Goal: Check status: Check status

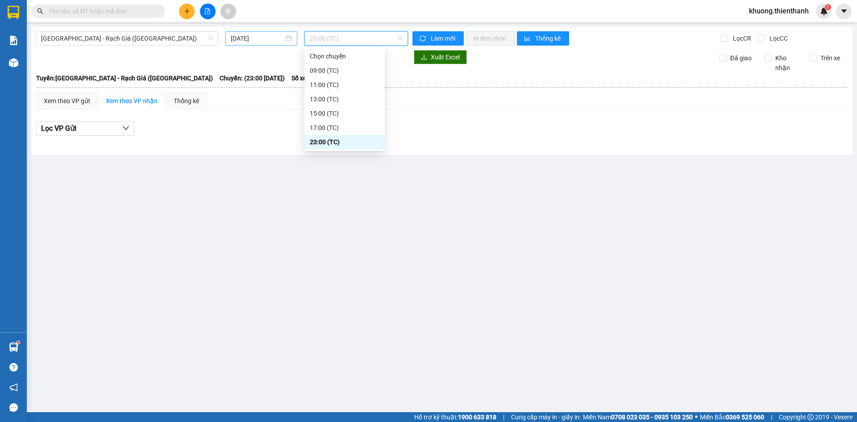
click at [261, 33] on div "[DATE]" at bounding box center [261, 38] width 72 height 14
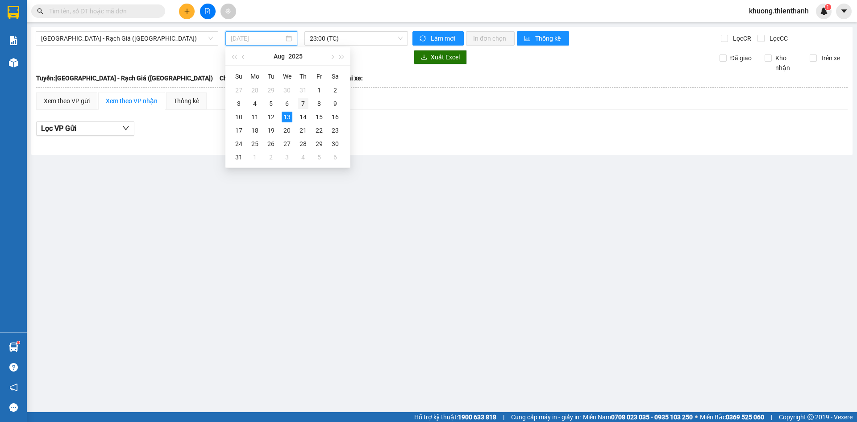
click at [302, 102] on div "7" at bounding box center [303, 103] width 11 height 11
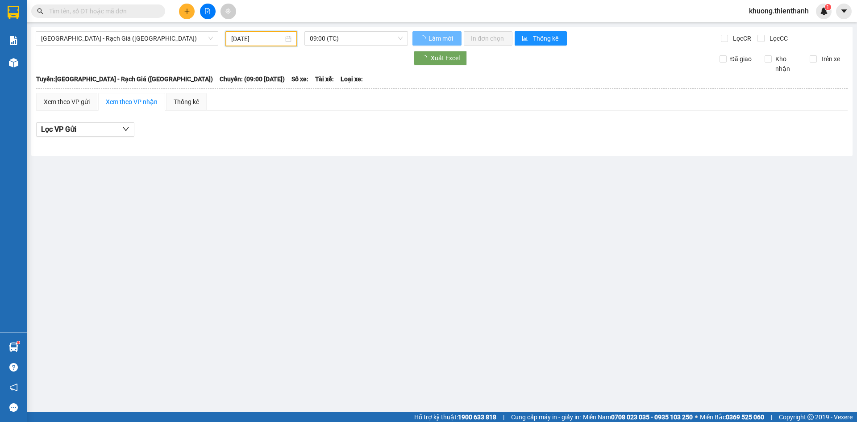
click at [261, 34] on input "[DATE]" at bounding box center [257, 39] width 52 height 10
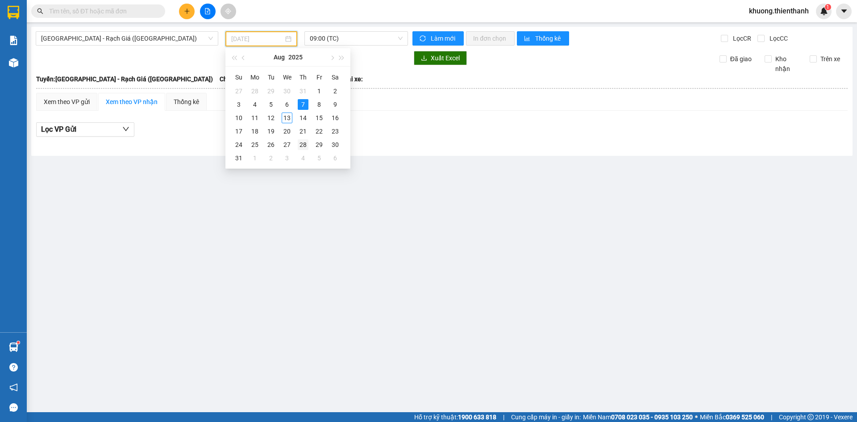
click at [309, 149] on td "28" at bounding box center [303, 144] width 16 height 13
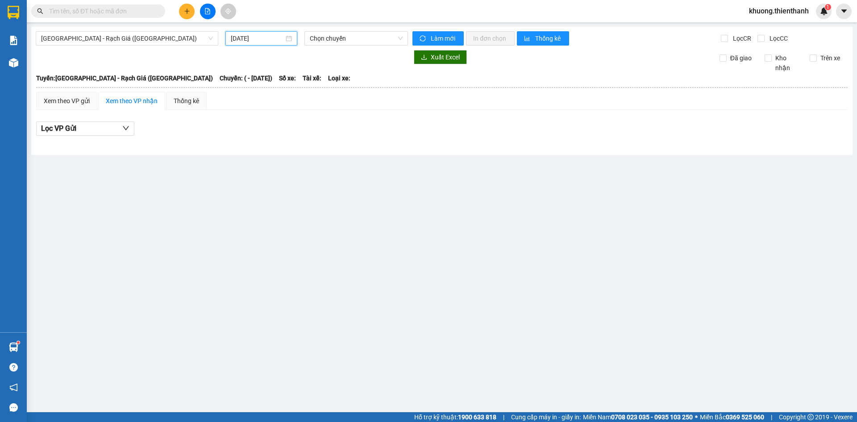
click at [274, 37] on input "[DATE]" at bounding box center [257, 38] width 53 height 10
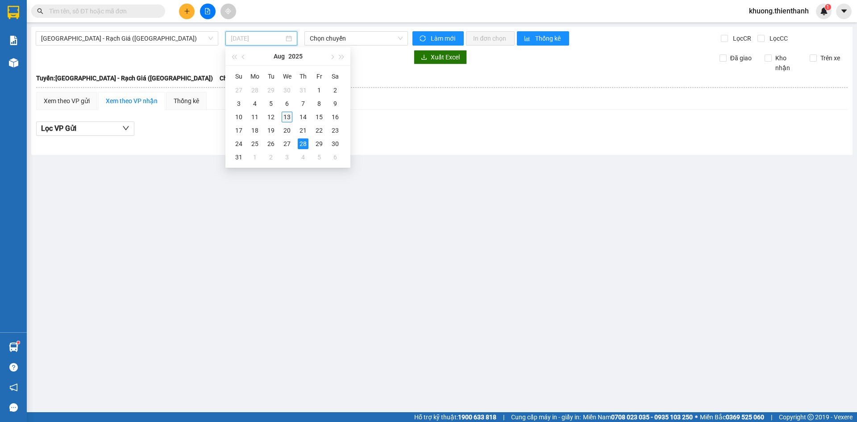
click at [285, 118] on div "13" at bounding box center [287, 117] width 11 height 11
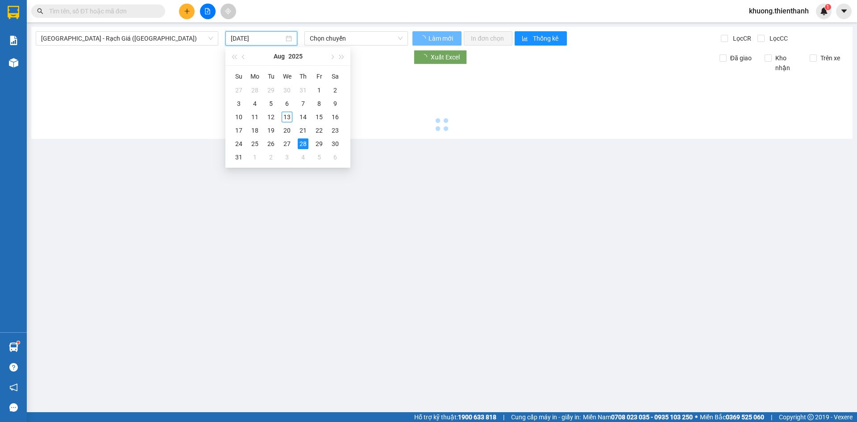
type input "[DATE]"
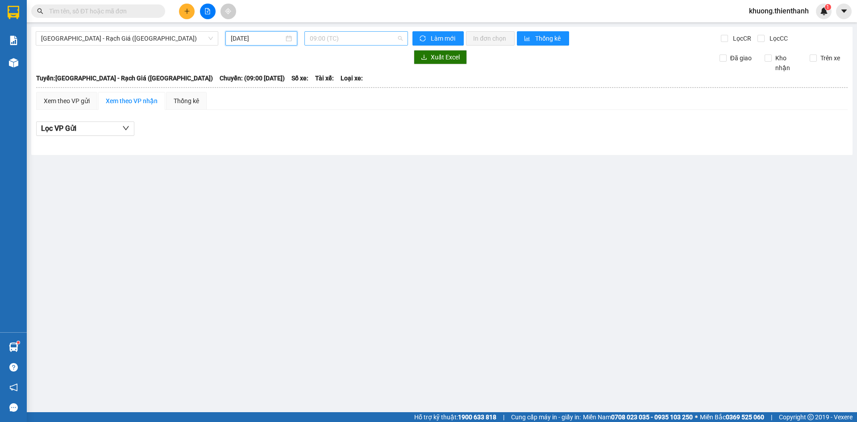
click at [320, 37] on span "09:00 (TC)" at bounding box center [356, 38] width 93 height 13
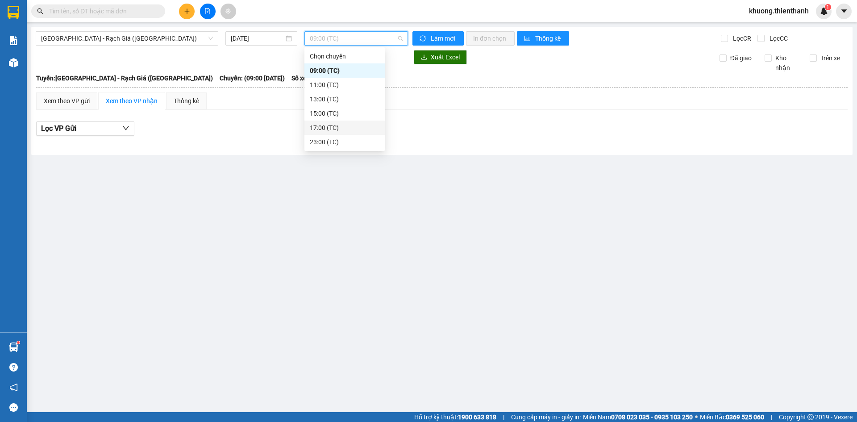
click at [329, 138] on div "23:00 (TC)" at bounding box center [345, 142] width 70 height 10
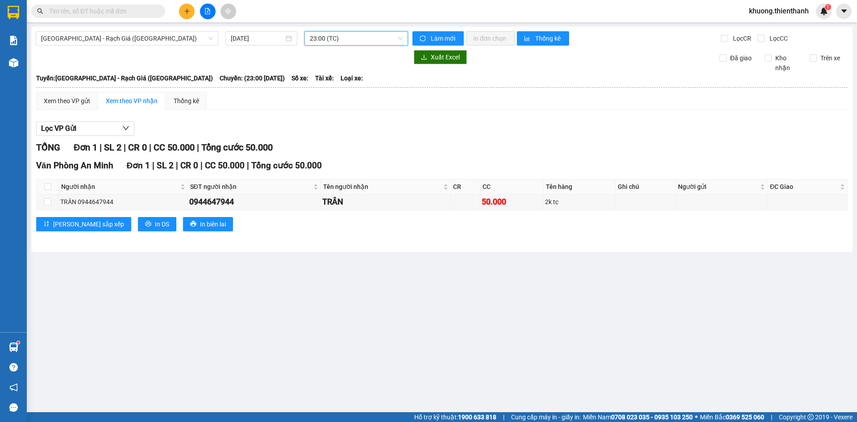
click at [333, 40] on span "23:00 (TC)" at bounding box center [356, 38] width 93 height 13
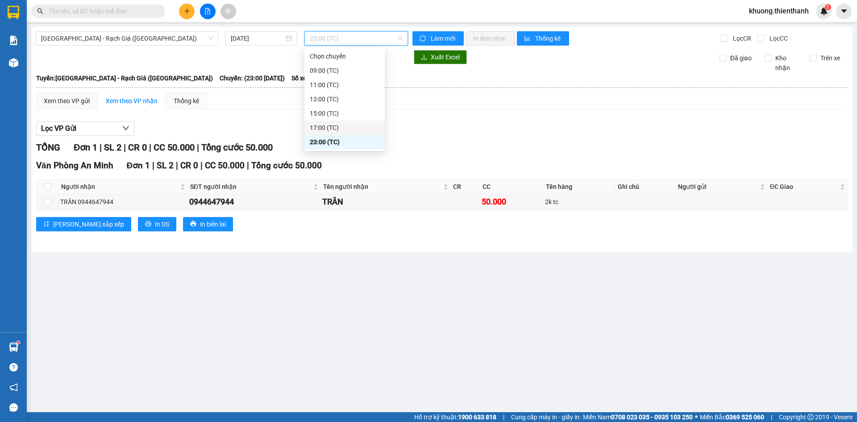
click at [326, 127] on div "17:00 (TC)" at bounding box center [345, 128] width 70 height 10
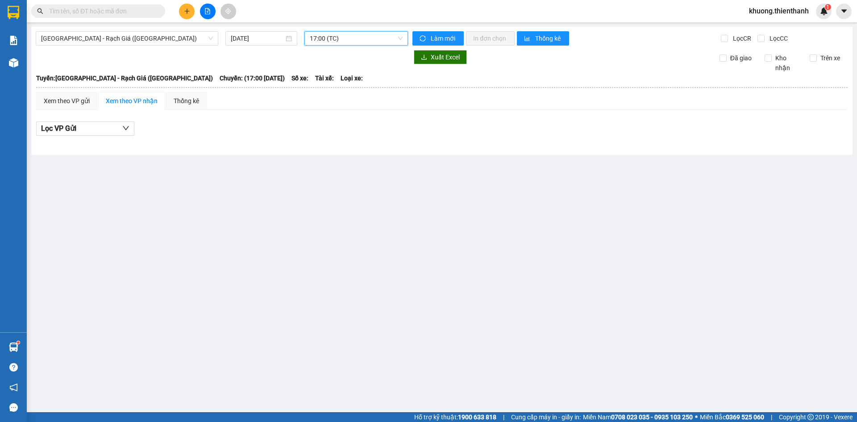
click at [336, 38] on span "17:00 (TC)" at bounding box center [356, 38] width 93 height 13
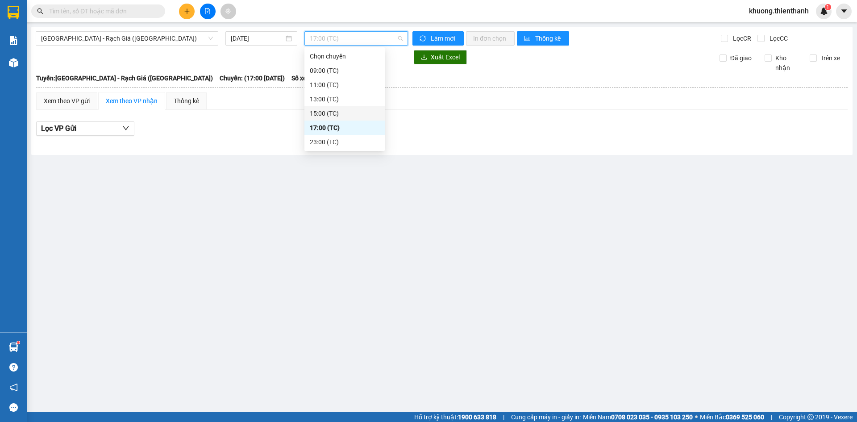
click at [335, 110] on div "15:00 (TC)" at bounding box center [345, 113] width 70 height 10
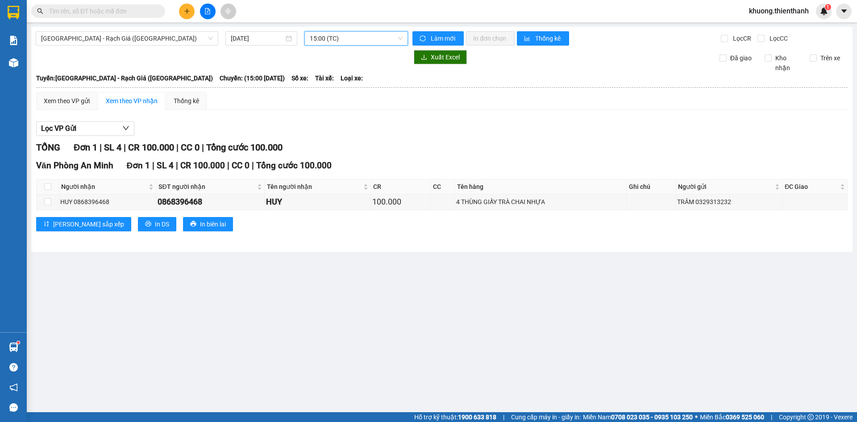
click at [323, 37] on span "15:00 (TC)" at bounding box center [356, 38] width 93 height 13
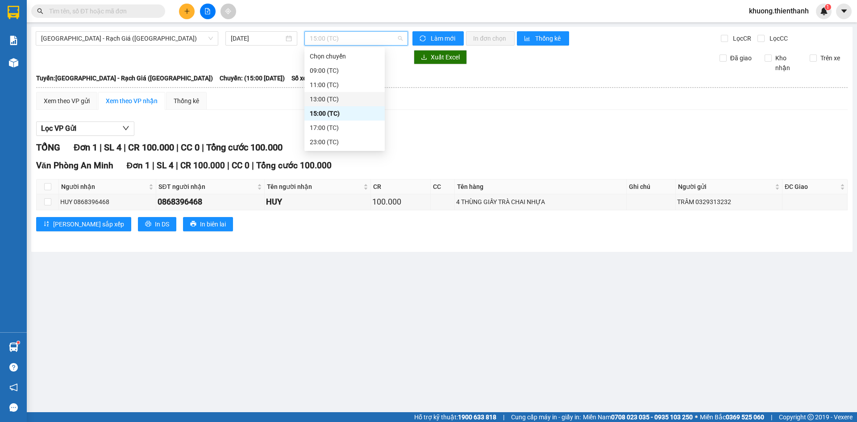
click at [330, 96] on div "13:00 (TC)" at bounding box center [345, 99] width 70 height 10
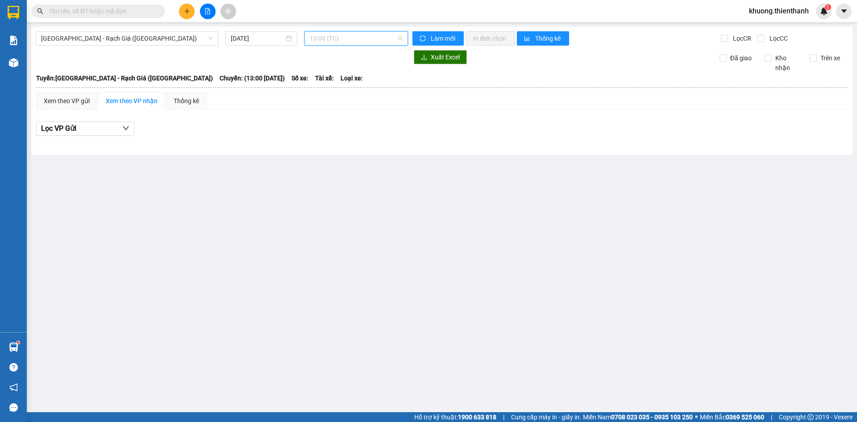
click at [327, 38] on span "13:00 (TC)" at bounding box center [356, 38] width 93 height 13
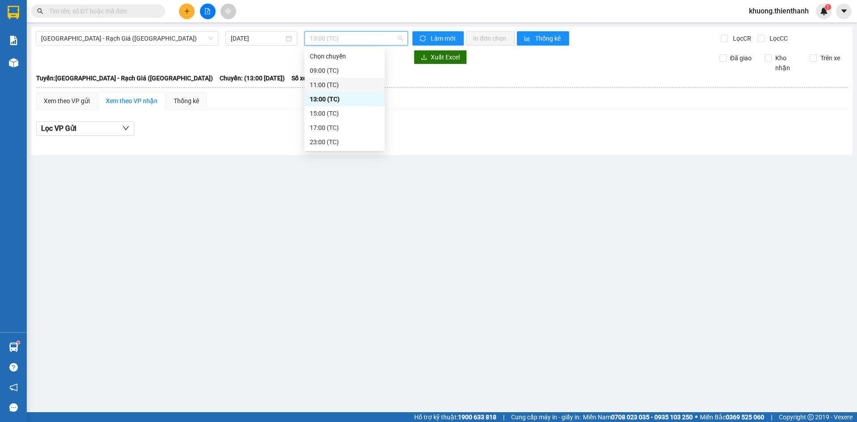
click at [327, 85] on div "11:00 (TC)" at bounding box center [345, 85] width 70 height 10
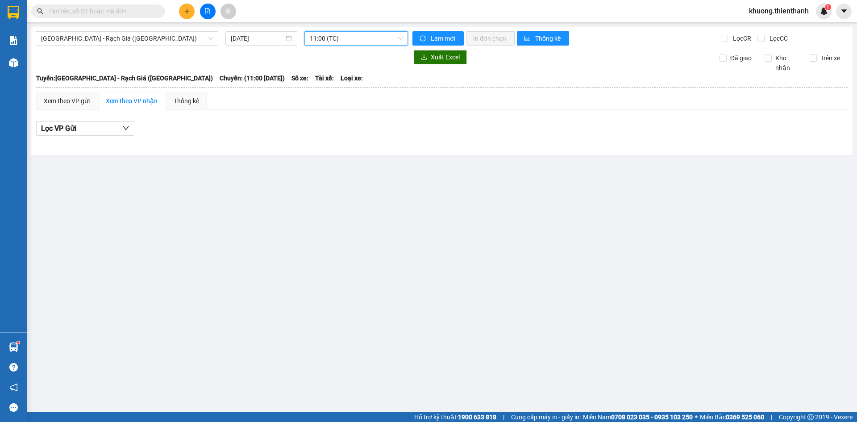
click at [335, 38] on span "11:00 (TC)" at bounding box center [356, 38] width 93 height 13
click at [332, 78] on div "11:00 (TC)" at bounding box center [344, 85] width 80 height 14
click at [333, 66] on div "Xuất Excel Đã giao Kho nhận Trên xe" at bounding box center [442, 61] width 812 height 23
click at [329, 36] on span "11:00 (TC)" at bounding box center [356, 38] width 93 height 13
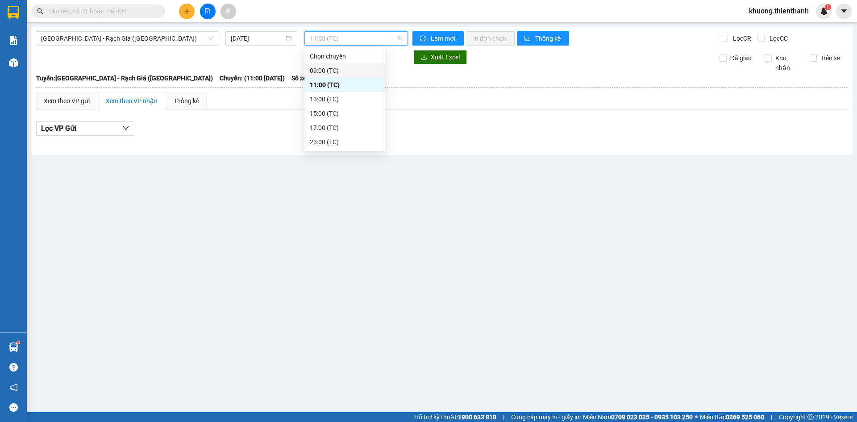
click at [328, 64] on div "09:00 (TC)" at bounding box center [344, 70] width 80 height 14
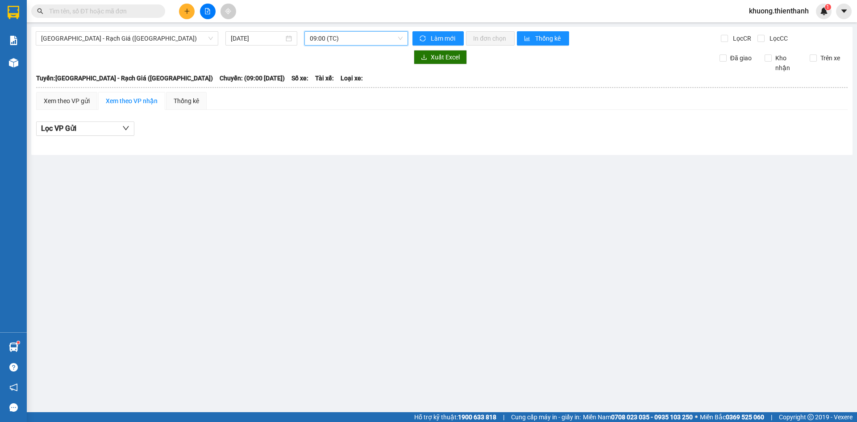
click at [331, 33] on span "09:00 (TC)" at bounding box center [356, 38] width 93 height 13
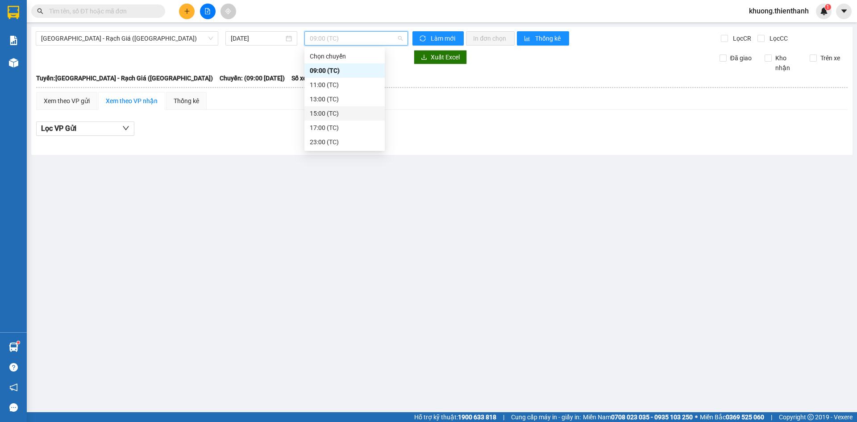
click at [330, 96] on div "13:00 (TC)" at bounding box center [345, 99] width 70 height 10
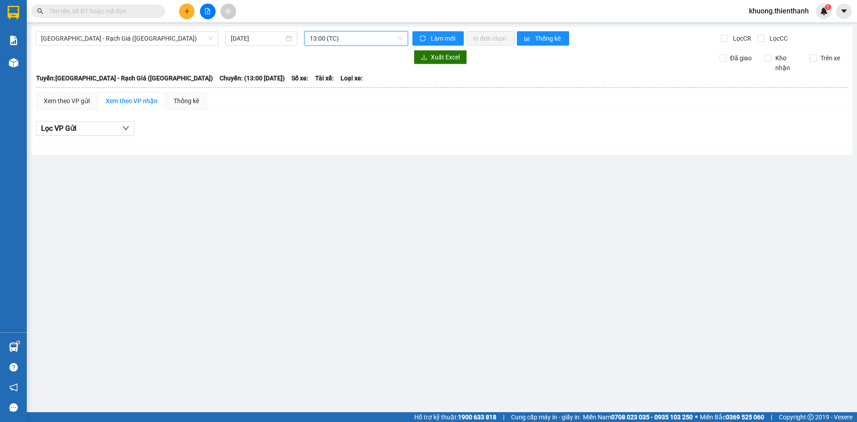
click at [323, 38] on span "13:00 (TC)" at bounding box center [356, 38] width 93 height 13
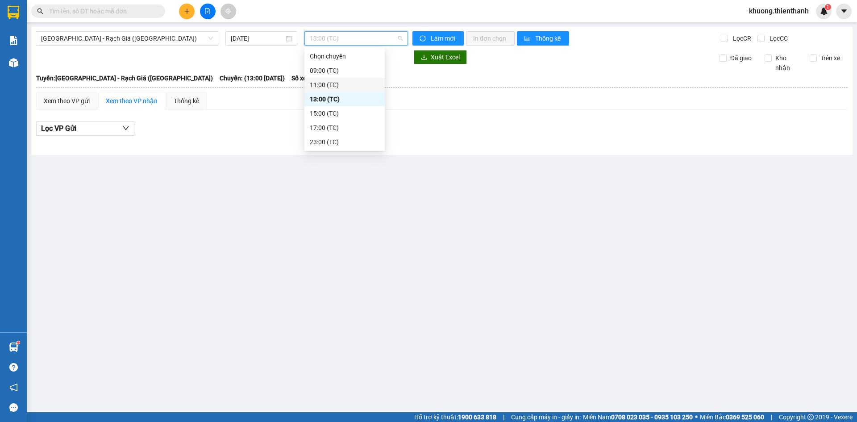
click at [327, 85] on div "11:00 (TC)" at bounding box center [345, 85] width 70 height 10
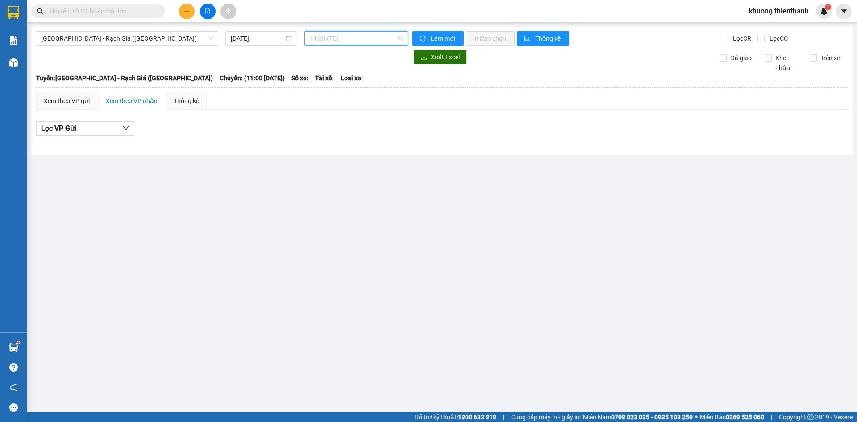
click at [323, 39] on span "11:00 (TC)" at bounding box center [356, 38] width 93 height 13
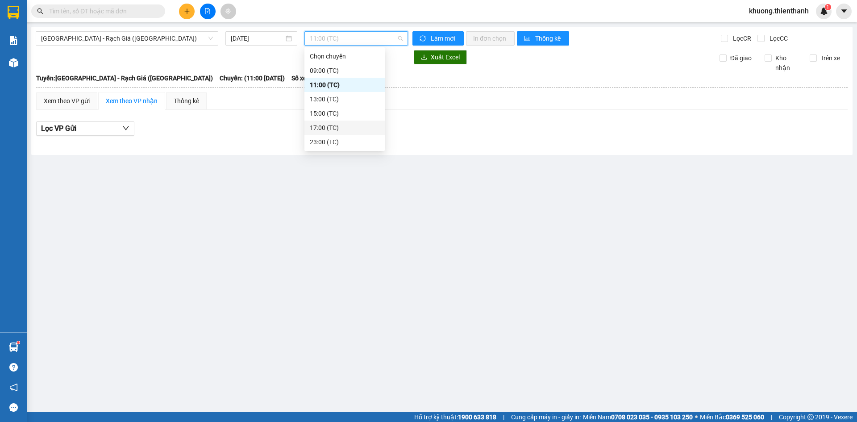
click at [324, 126] on div "17:00 (TC)" at bounding box center [345, 128] width 70 height 10
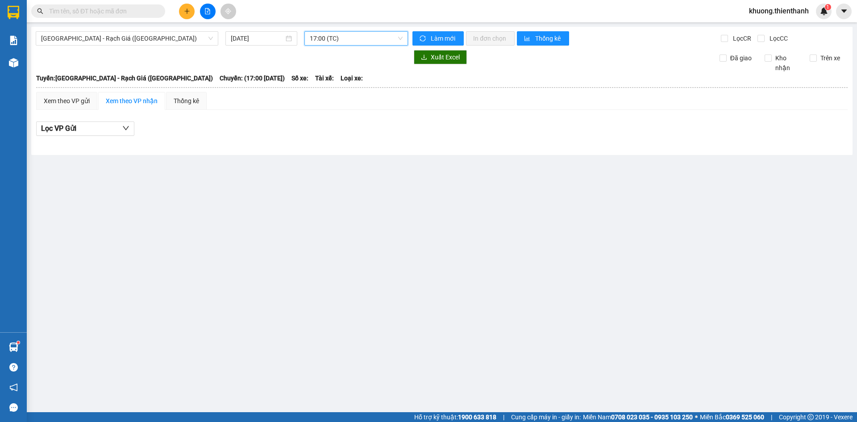
click at [330, 39] on span "17:00 (TC)" at bounding box center [356, 38] width 93 height 13
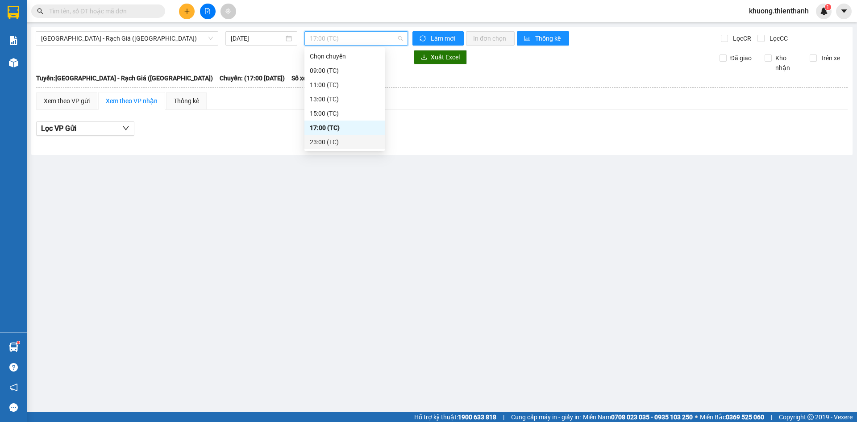
click at [322, 142] on div "23:00 (TC)" at bounding box center [345, 142] width 70 height 10
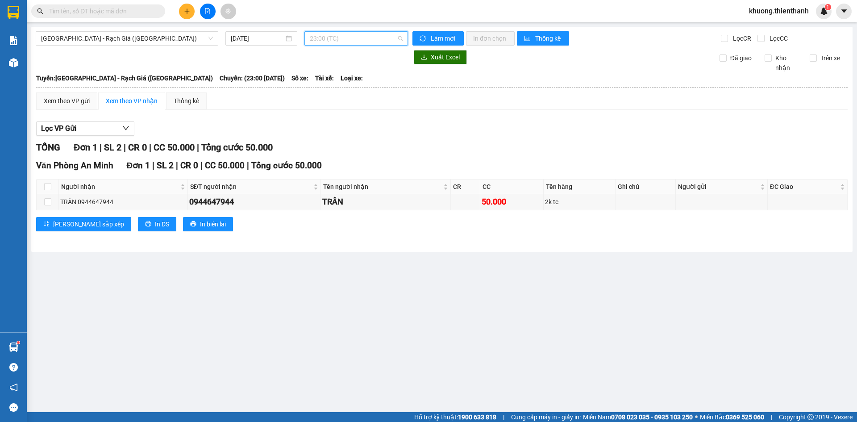
drag, startPoint x: 325, startPoint y: 34, endPoint x: 325, endPoint y: 58, distance: 24.1
click at [325, 35] on span "23:00 (TC)" at bounding box center [356, 38] width 93 height 13
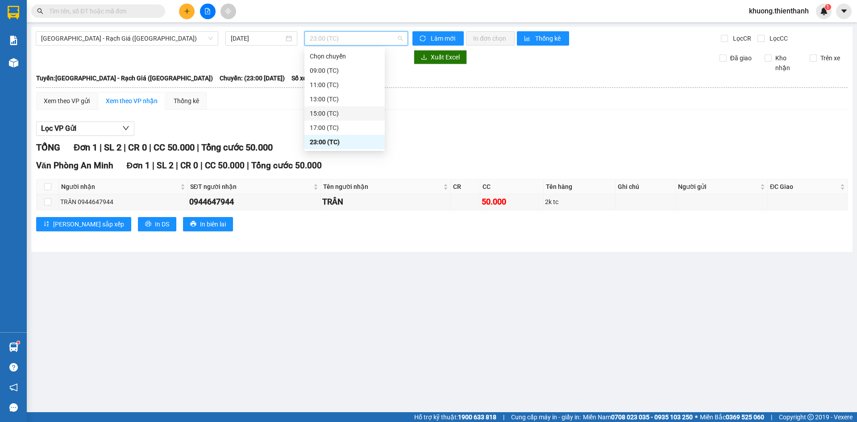
click at [327, 113] on div "15:00 (TC)" at bounding box center [345, 113] width 70 height 10
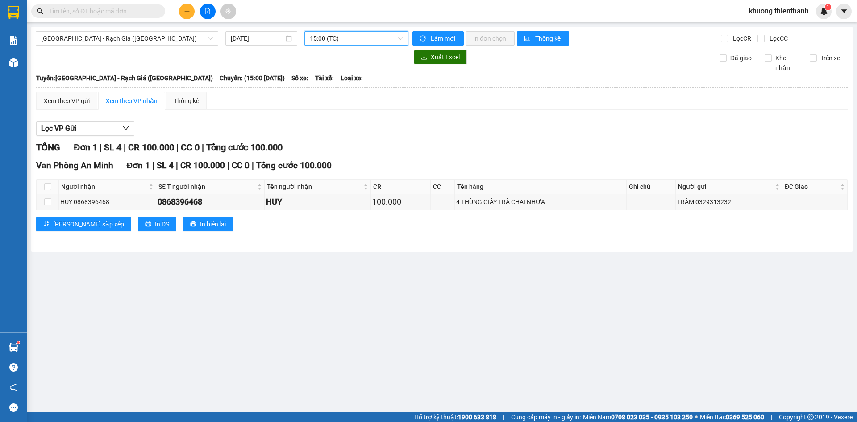
drag, startPoint x: 453, startPoint y: 250, endPoint x: 479, endPoint y: 246, distance: 26.2
click at [479, 246] on div "[GEOGRAPHIC_DATA] - Rạch Giá ([GEOGRAPHIC_DATA]) [DATE] 15:00 15:00 (TC) Làm mớ…" at bounding box center [441, 139] width 821 height 225
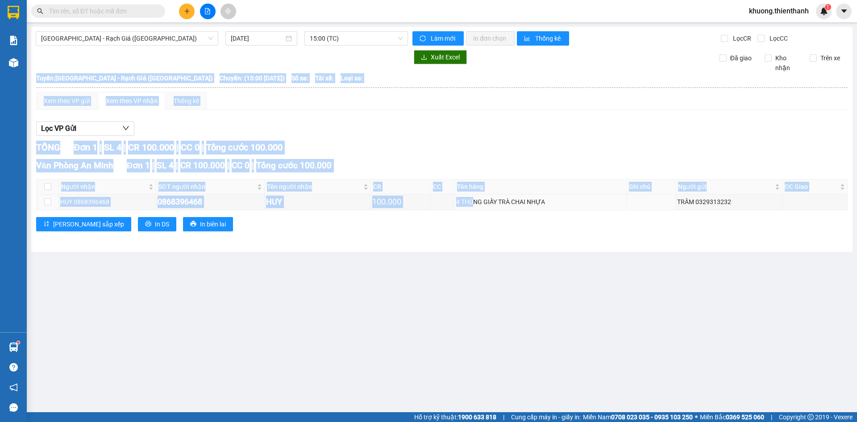
drag, startPoint x: 470, startPoint y: 202, endPoint x: 542, endPoint y: 212, distance: 72.1
click at [537, 213] on div "Văn Phòng [GEOGRAPHIC_DATA] 1 | SL 4 | CR 100.000 | CC 0 | Tổng cước 100.000 Ng…" at bounding box center [441, 198] width 811 height 79
click at [550, 207] on div "4 THÙNG GIẤY TRÀ CHAI NHỰA" at bounding box center [540, 202] width 169 height 10
click at [537, 223] on div "[PERSON_NAME] sắp xếp In DS In biên lai" at bounding box center [441, 224] width 811 height 14
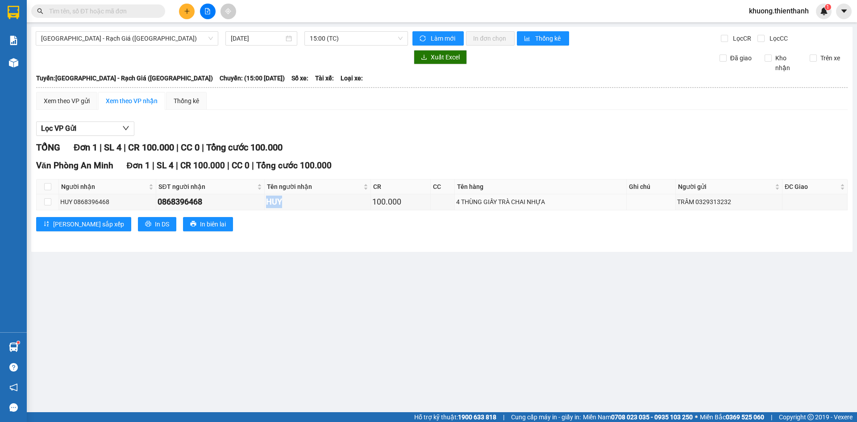
drag, startPoint x: 265, startPoint y: 199, endPoint x: 324, endPoint y: 221, distance: 63.1
click at [287, 200] on div "HUY" at bounding box center [317, 201] width 103 height 12
click at [365, 240] on div "TỔNG Đơn 1 | SL 4 | CR 100.000 | CC 0 | Tổng cước 100.000 Văn Phòng [GEOGRAPHIC…" at bounding box center [441, 192] width 811 height 102
click at [176, 199] on div "0868396468" at bounding box center [210, 201] width 105 height 12
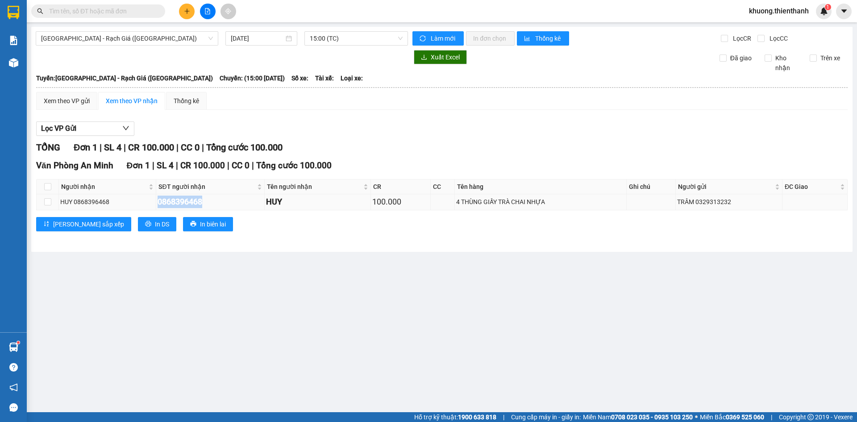
copy div "0868396468"
click at [342, 266] on main "[GEOGRAPHIC_DATA] - Rạch Giá ([GEOGRAPHIC_DATA]) [DATE] 15:00 (TC) Làm mới In đ…" at bounding box center [428, 206] width 857 height 412
click at [343, 257] on main "[GEOGRAPHIC_DATA] - Rạch Giá ([GEOGRAPHIC_DATA]) [DATE] 15:00 (TC) Làm mới In đ…" at bounding box center [428, 206] width 857 height 412
drag, startPoint x: 491, startPoint y: 200, endPoint x: 548, endPoint y: 207, distance: 57.6
click at [541, 202] on tr "HUY 0868396468 0868396468 HUY 100.000 4 THÙNG GIẤY TRÀ CHAI NHỰA TRÂM 0329313232" at bounding box center [442, 202] width 811 height 16
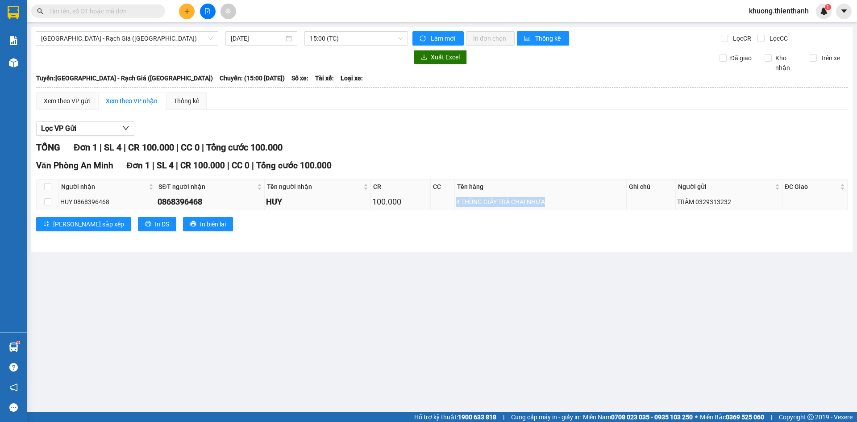
click at [552, 208] on td "4 THÙNG GIẤY TRÀ CHAI NHỰA" at bounding box center [541, 202] width 172 height 16
drag, startPoint x: 502, startPoint y: 201, endPoint x: 545, endPoint y: 203, distance: 43.3
click at [529, 203] on div "4 THÙNG GIẤY TRÀ CHAI NHỰA" at bounding box center [540, 202] width 169 height 10
click at [552, 203] on div "4 THÙNG GIẤY TRÀ CHAI NHỰA" at bounding box center [540, 202] width 169 height 10
drag, startPoint x: 458, startPoint y: 203, endPoint x: 514, endPoint y: 201, distance: 56.3
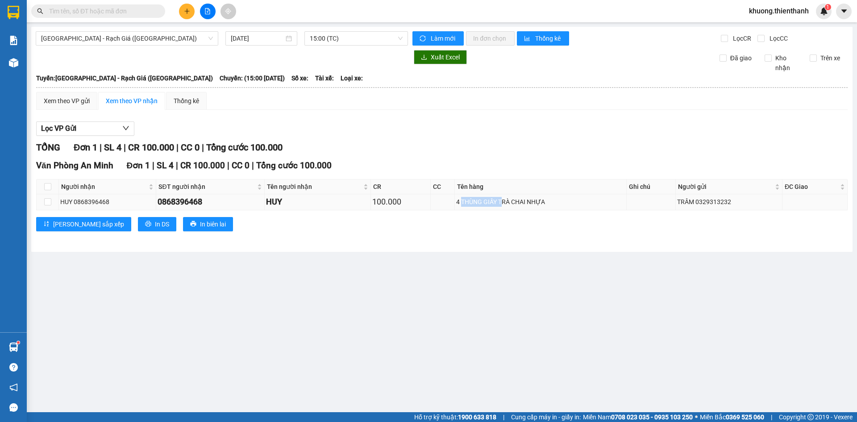
click at [501, 202] on div "4 THÙNG GIẤY TRÀ CHAI NHỰA" at bounding box center [540, 202] width 169 height 10
click at [524, 203] on div "4 THÙNG GIẤY TRÀ CHAI NHỰA" at bounding box center [540, 202] width 169 height 10
drag, startPoint x: 489, startPoint y: 203, endPoint x: 507, endPoint y: 220, distance: 25.0
click at [490, 203] on div "4 THÙNG GIẤY TRÀ CHAI NHỰA" at bounding box center [540, 202] width 169 height 10
click at [520, 228] on div "[PERSON_NAME] sắp xếp In DS In biên lai" at bounding box center [441, 224] width 811 height 14
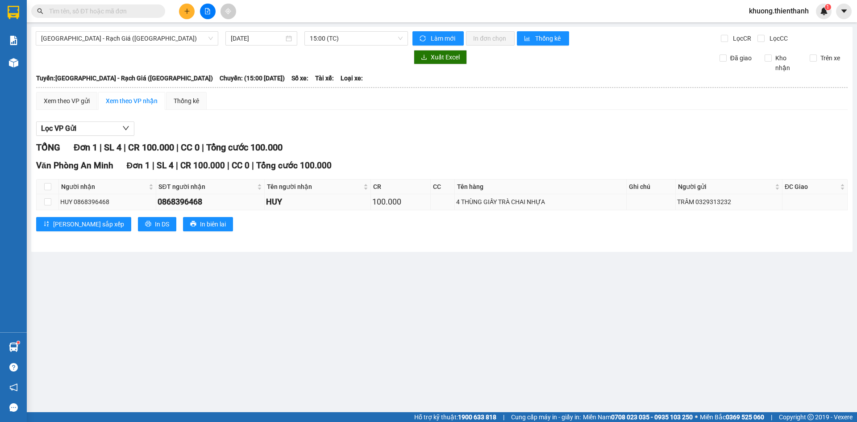
click at [186, 200] on div "0868396468" at bounding box center [210, 201] width 105 height 12
copy div "0868396468"
click at [341, 40] on span "15:00 (TC)" at bounding box center [356, 38] width 93 height 13
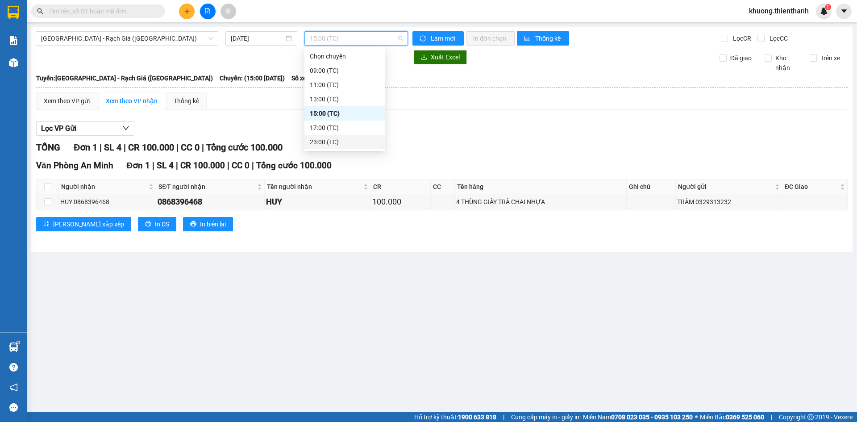
drag, startPoint x: 438, startPoint y: 142, endPoint x: 425, endPoint y: 143, distance: 12.5
click at [436, 144] on div "TỔNG Đơn 1 | SL 4 | CR 100.000 | CC 0 | Tổng cước 100.000" at bounding box center [441, 148] width 811 height 14
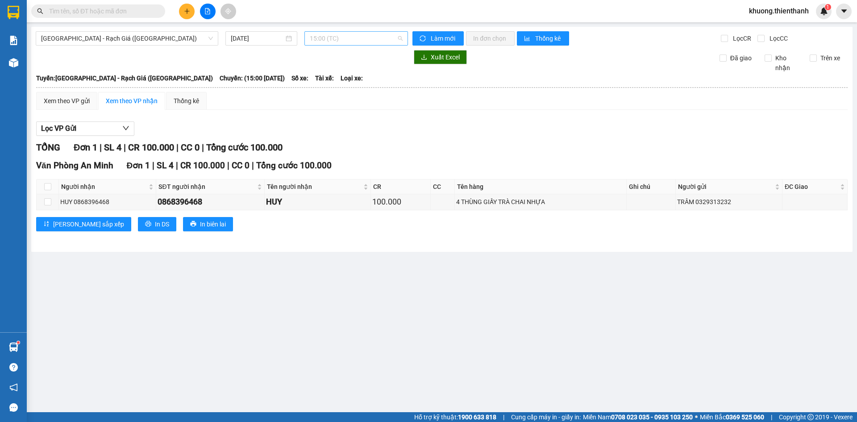
click at [337, 39] on span "15:00 (TC)" at bounding box center [356, 38] width 93 height 13
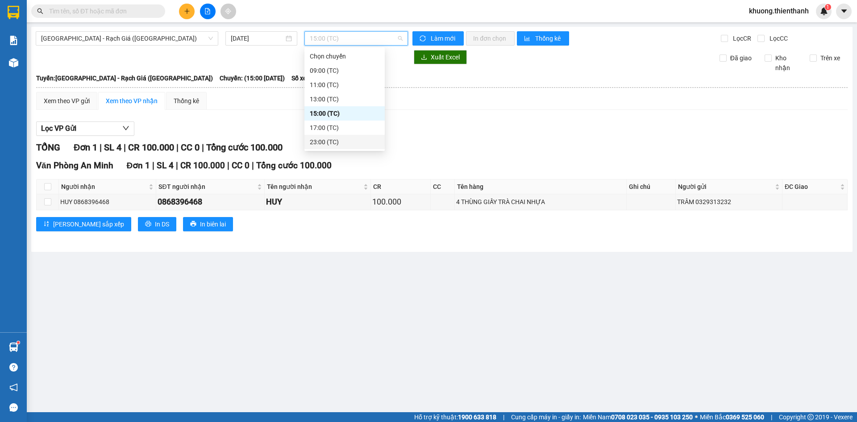
click at [326, 142] on div "23:00 (TC)" at bounding box center [345, 142] width 70 height 10
